Goal: Task Accomplishment & Management: Complete application form

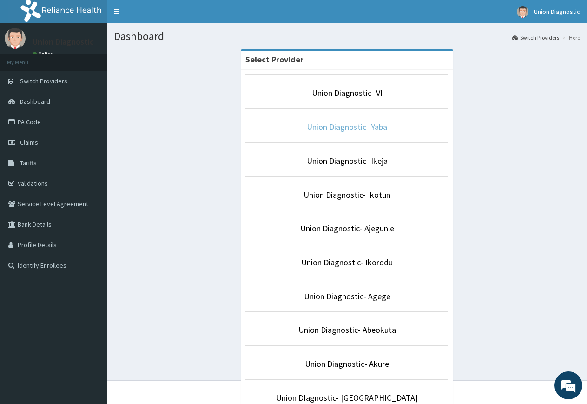
click at [332, 123] on link "Union Diagnostic- Yaba" at bounding box center [347, 126] width 80 height 11
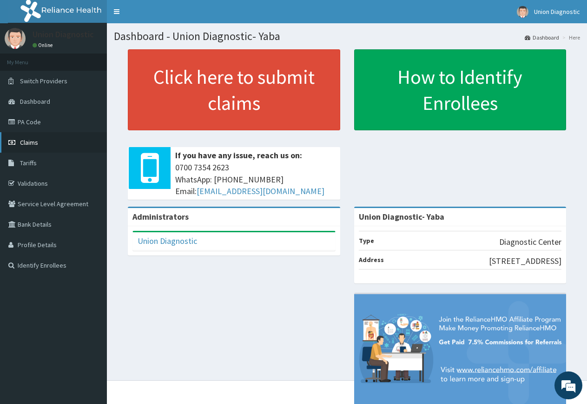
click at [31, 139] on span "Claims" at bounding box center [29, 142] width 18 height 8
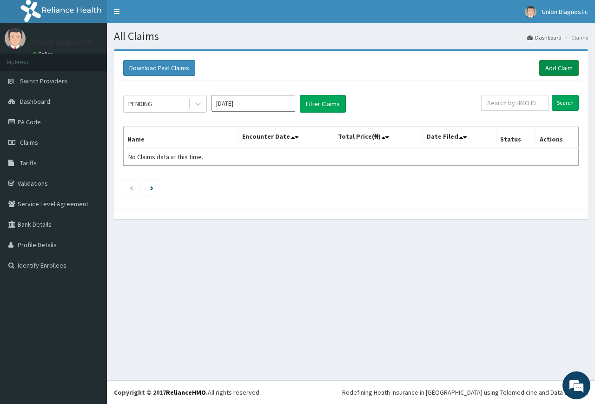
click at [548, 71] on link "Add Claim" at bounding box center [559, 68] width 40 height 16
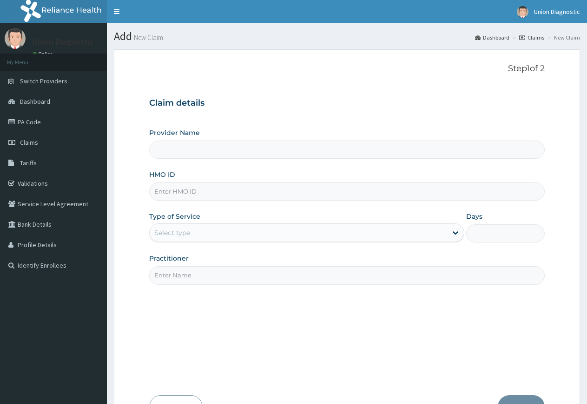
type input "Union Diagnostic- Yaba"
click at [191, 193] on input "HMO ID" at bounding box center [347, 191] width 396 height 18
type input "IEP/11046/A"
click at [185, 232] on div "Select type" at bounding box center [172, 232] width 36 height 9
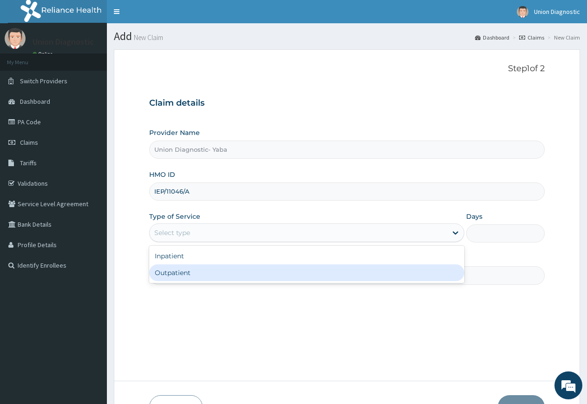
click at [185, 268] on div "Outpatient" at bounding box center [306, 272] width 315 height 17
type input "1"
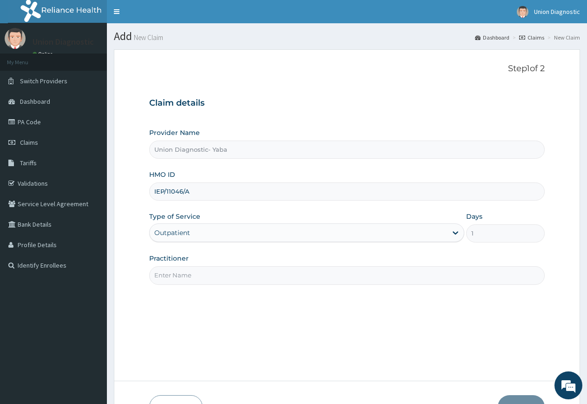
click at [187, 276] on input "Practitioner" at bounding box center [347, 275] width 396 height 18
type input "-"
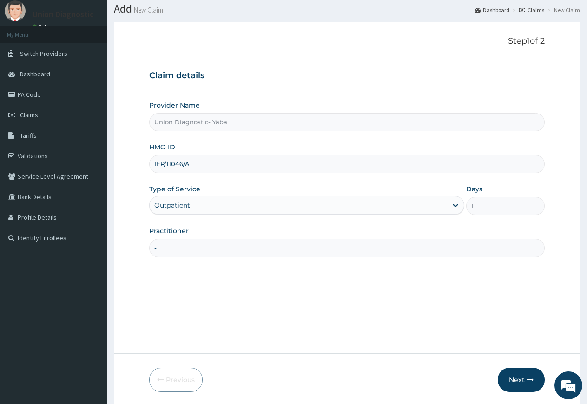
scroll to position [46, 0]
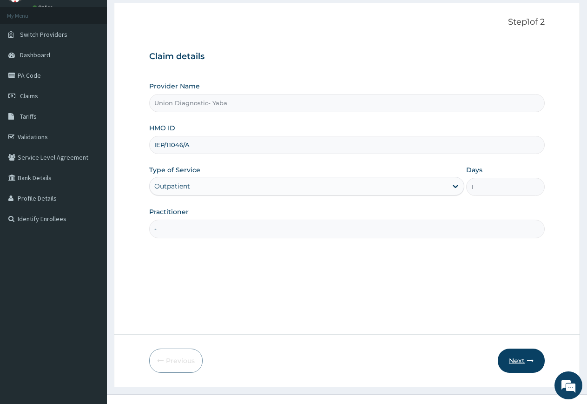
click at [518, 360] on button "Next" at bounding box center [521, 360] width 47 height 24
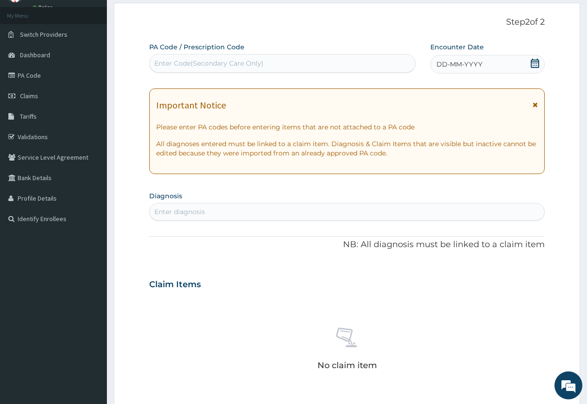
click at [470, 66] on span "DD-MM-YYYY" at bounding box center [460, 64] width 46 height 9
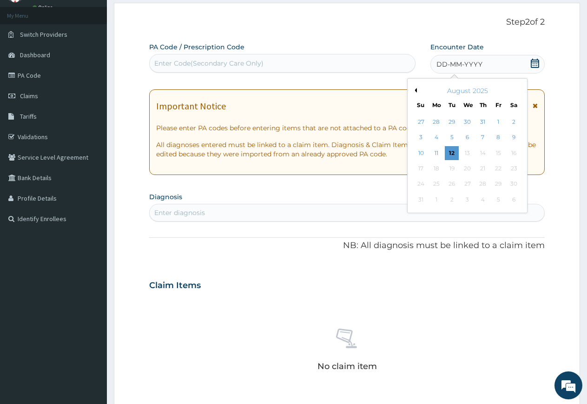
click at [417, 90] on button "Previous Month" at bounding box center [414, 90] width 5 height 5
click at [469, 136] on div "9" at bounding box center [468, 138] width 14 height 14
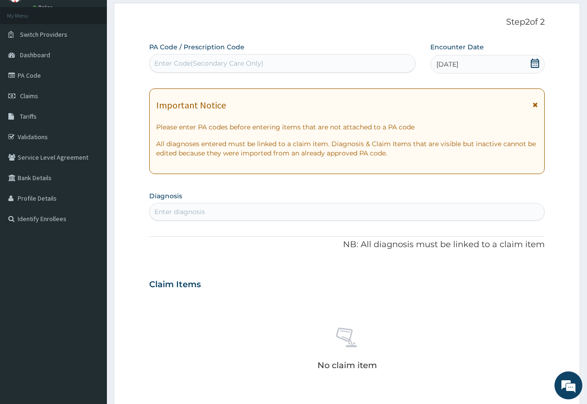
click at [180, 213] on div "Enter diagnosis" at bounding box center [179, 211] width 51 height 9
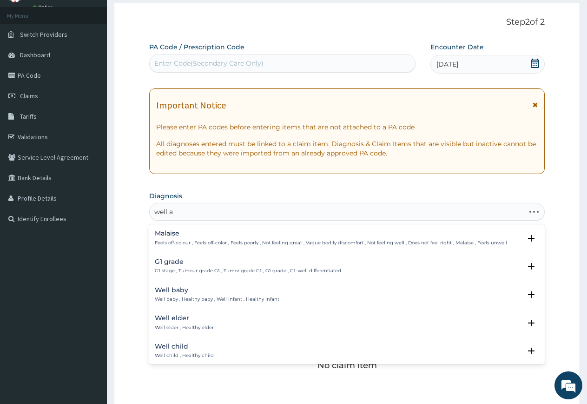
type input "well ad"
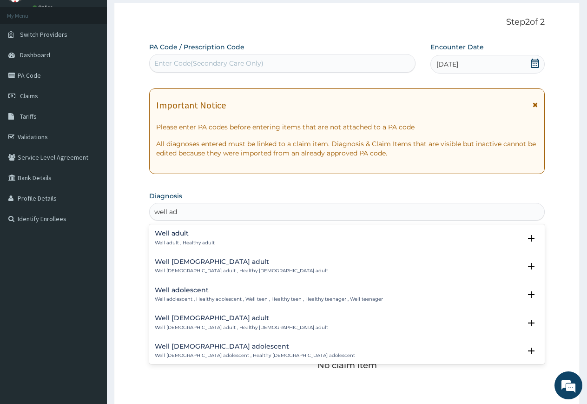
click at [180, 239] on p "Well adult , Healthy adult" at bounding box center [185, 242] width 60 height 7
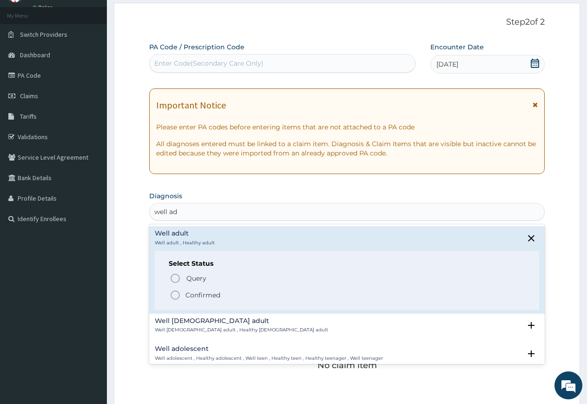
click at [172, 293] on icon "status option filled" at bounding box center [175, 294] width 11 height 11
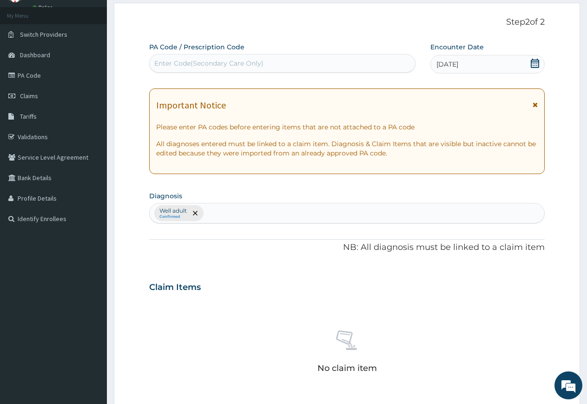
click at [139, 291] on form "Step 2 of 2 PA Code / Prescription Code Enter Code(Secondary Care Only) Encount…" at bounding box center [347, 298] width 466 height 590
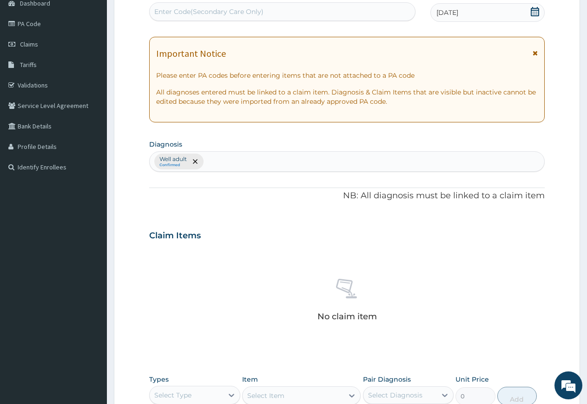
scroll to position [232, 0]
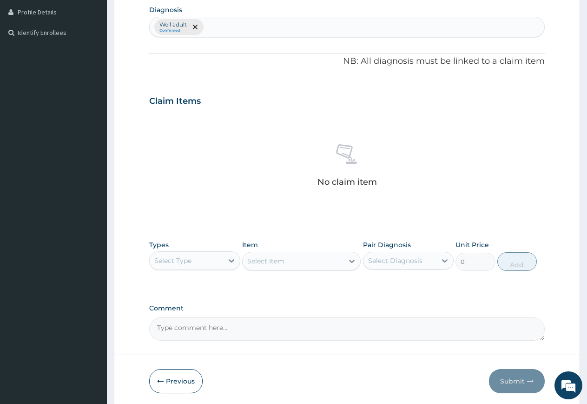
click at [185, 262] on div "Select Type" at bounding box center [172, 260] width 37 height 9
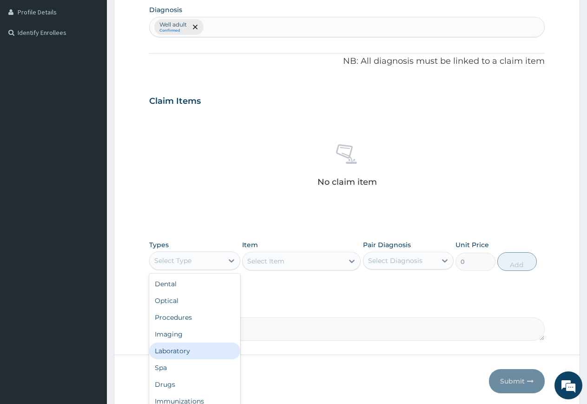
click at [188, 344] on div "Laboratory" at bounding box center [194, 350] width 91 height 17
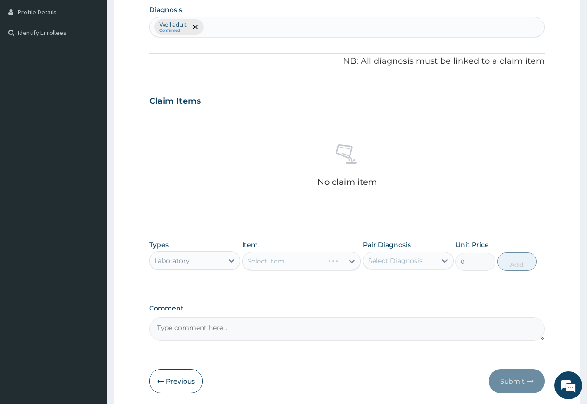
click at [254, 265] on div "Select Item" at bounding box center [301, 261] width 119 height 19
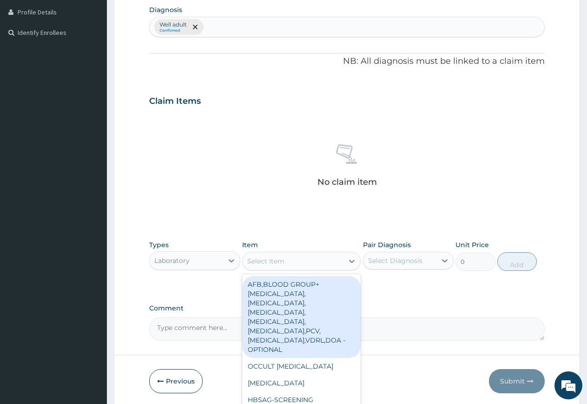
click at [245, 264] on div "Select Item" at bounding box center [293, 260] width 101 height 15
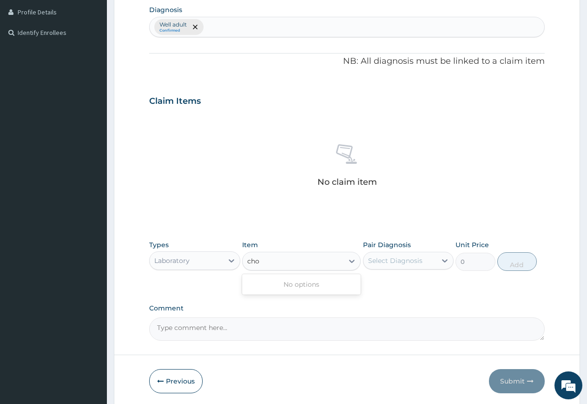
type input "cho"
click at [389, 299] on div "PA Code / Prescription Code Enter Code(Secondary Care Only) Encounter Date [DAT…" at bounding box center [347, 98] width 396 height 484
click at [232, 356] on form "Step 2 of 2 PA Code / Prescription Code Enter Code(Secondary Care Only) Encount…" at bounding box center [347, 112] width 466 height 590
